Goal: Information Seeking & Learning: Learn about a topic

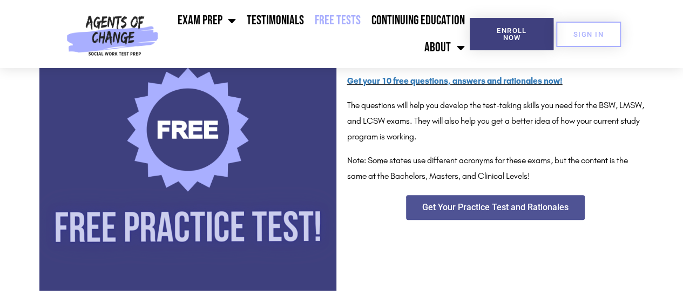
click at [349, 25] on link "Free Tests" at bounding box center [337, 20] width 57 height 27
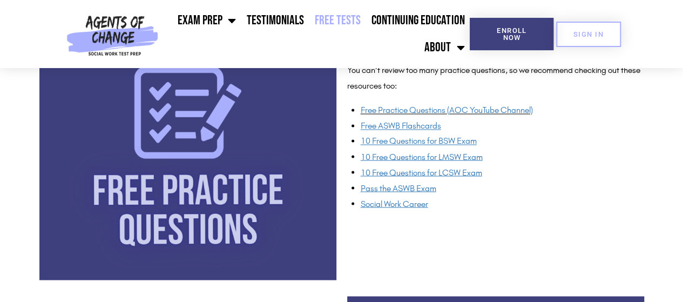
scroll to position [867, 0]
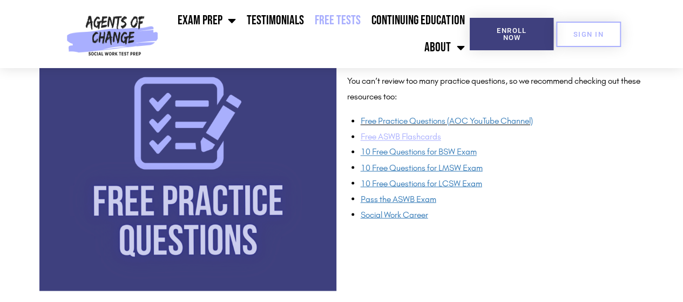
click at [432, 141] on u "Free ASWB Flashcards" at bounding box center [401, 136] width 80 height 10
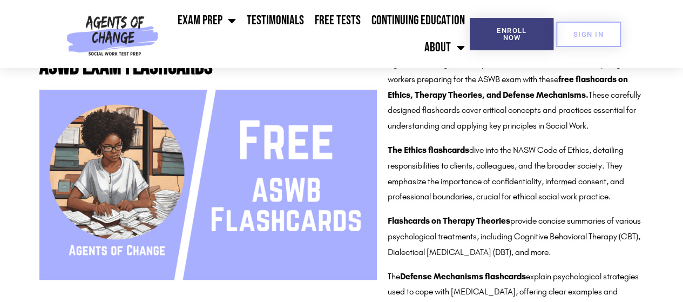
scroll to position [195, 0]
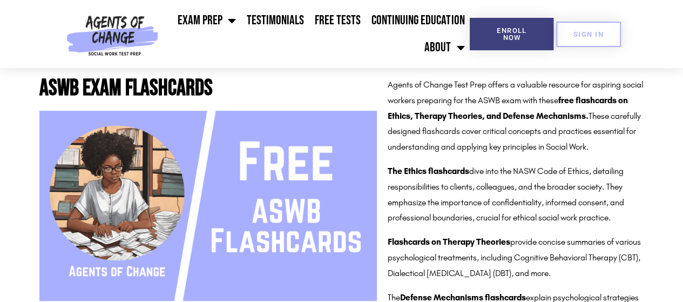
click at [302, 150] on img at bounding box center [207, 206] width 337 height 190
